Goal: Register for event/course

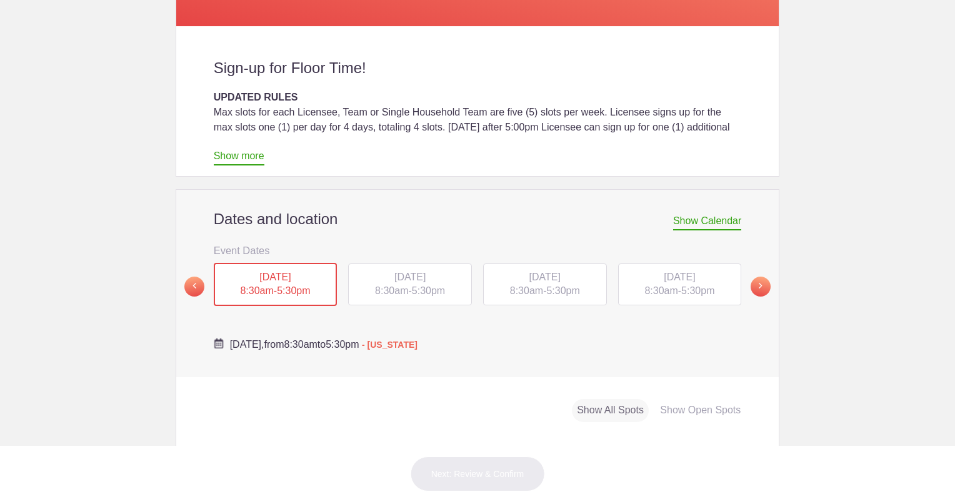
scroll to position [336, 0]
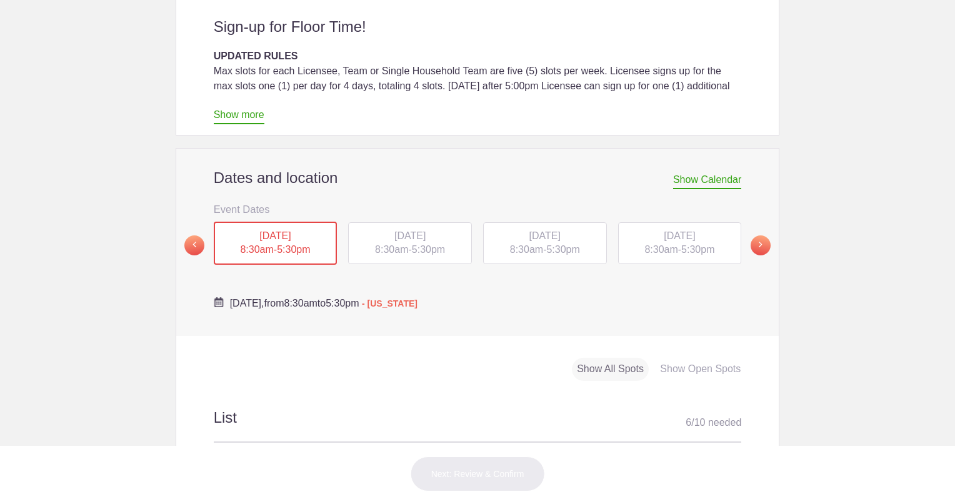
click at [240, 247] on span "8:30am" at bounding box center [256, 249] width 33 height 11
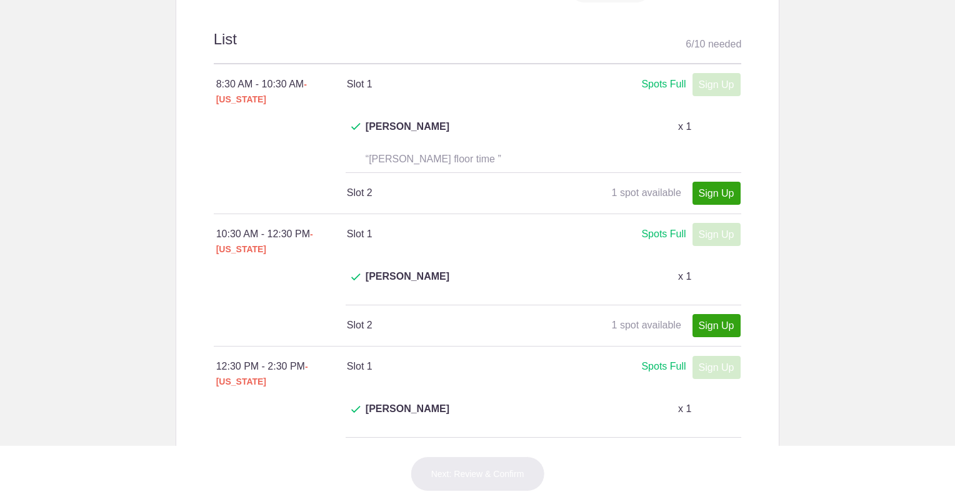
scroll to position [668, 0]
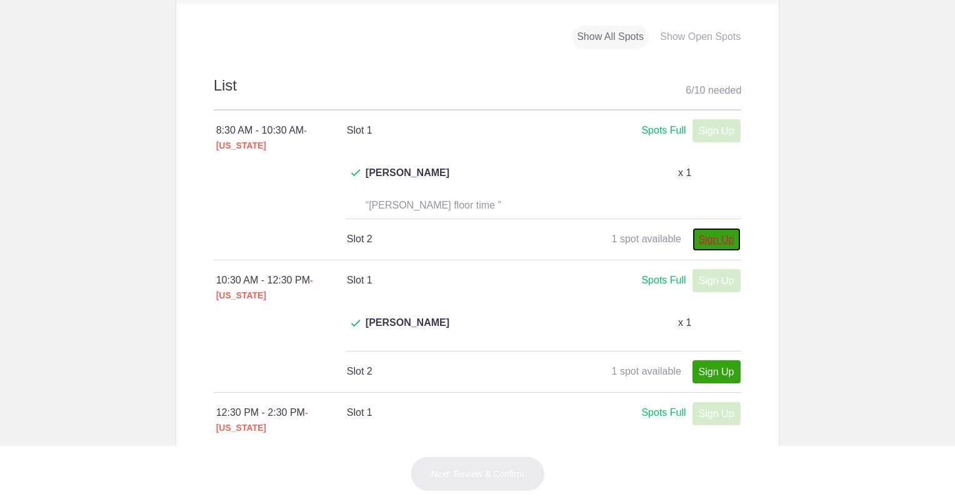
drag, startPoint x: 717, startPoint y: 206, endPoint x: 299, endPoint y: 261, distance: 421.6
click at [717, 228] on link "Sign Up" at bounding box center [716, 239] width 48 height 23
type input "1"
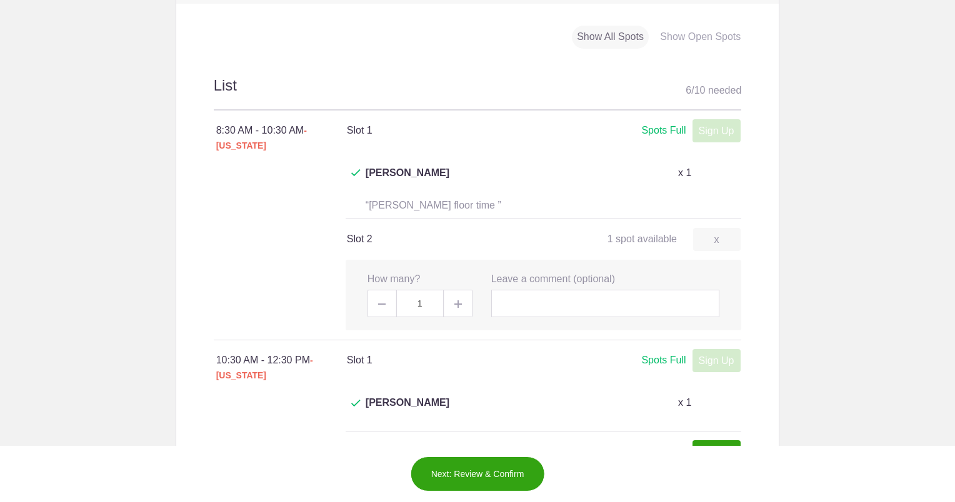
click at [455, 471] on button "Next: Review & Confirm" at bounding box center [477, 474] width 134 height 35
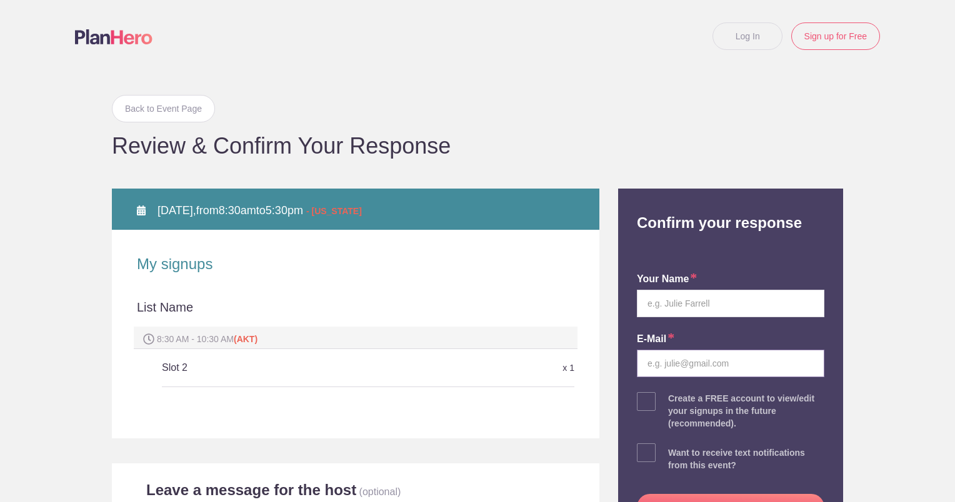
type input "mardi770@aol.com"
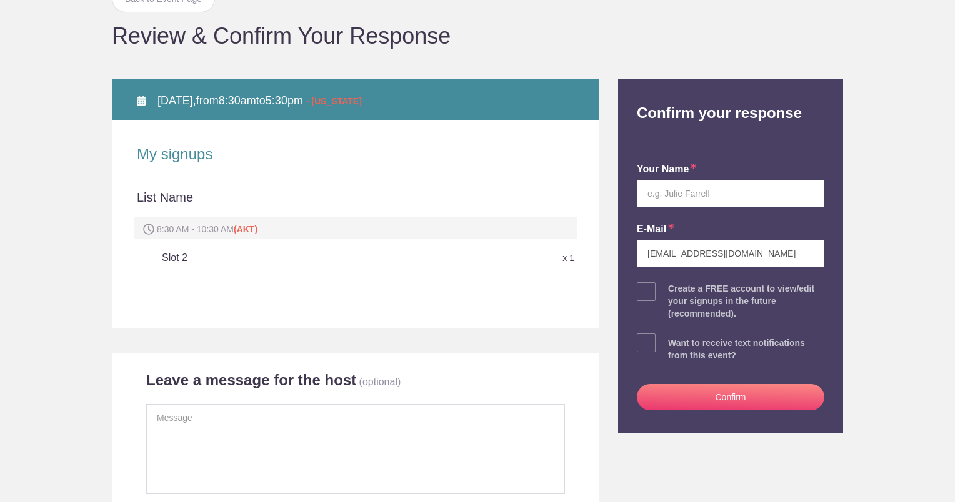
scroll to position [129, 0]
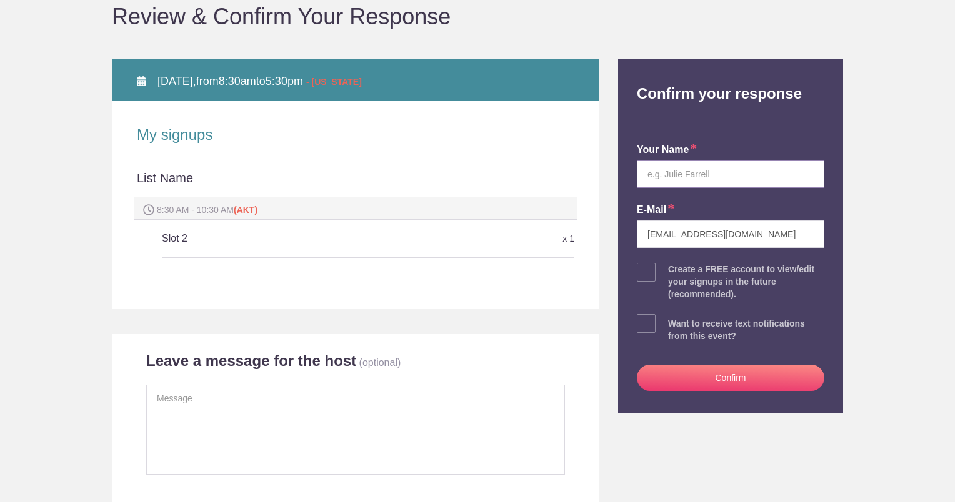
click at [652, 175] on input "text" at bounding box center [730, 174] width 187 height 27
type input "Mardi R Tursich"
drag, startPoint x: 682, startPoint y: 372, endPoint x: 620, endPoint y: 389, distance: 64.1
click at [665, 382] on button "Confirm" at bounding box center [730, 378] width 187 height 26
